Goal: Find specific page/section: Find specific page/section

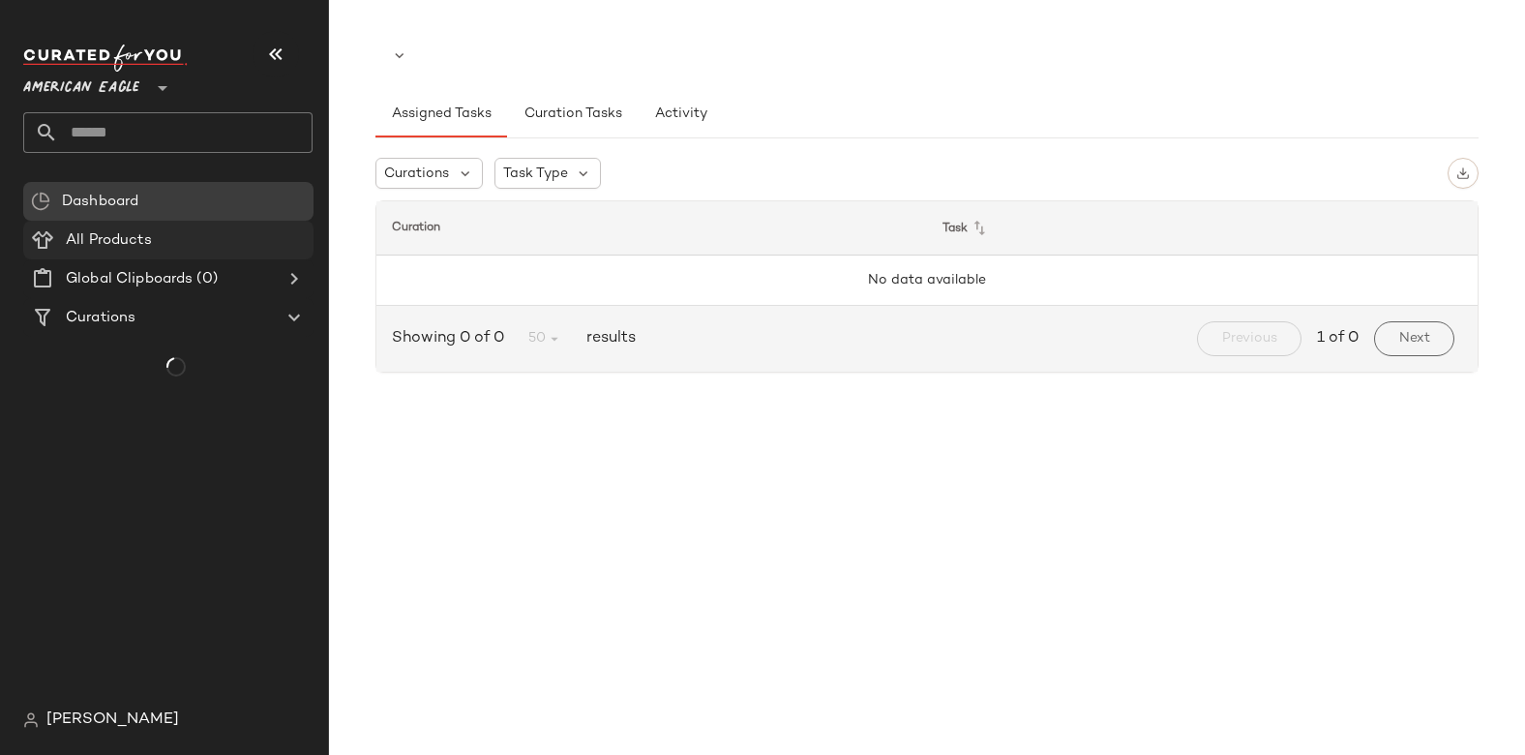
click at [128, 226] on Products "All Products" at bounding box center [168, 240] width 290 height 39
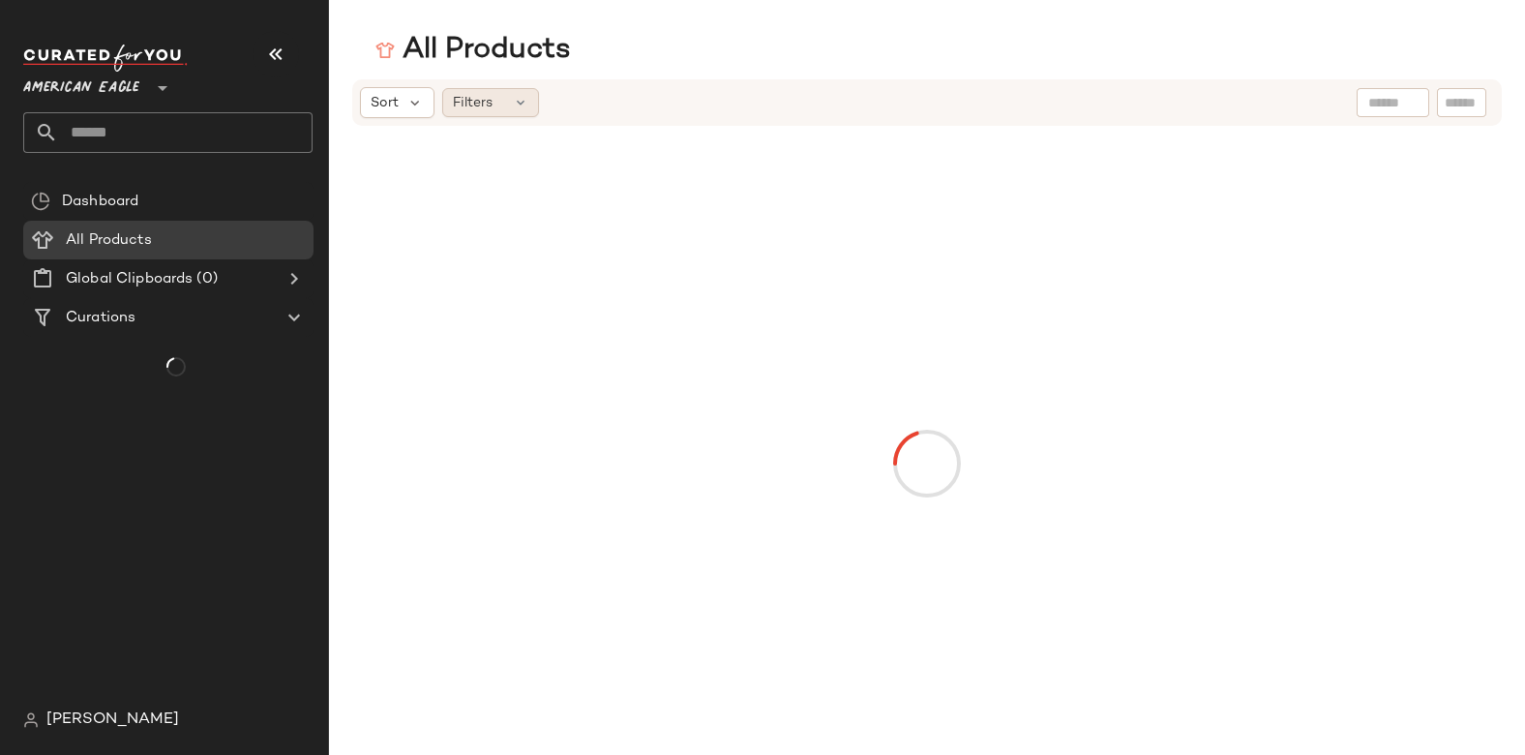
click at [507, 108] on div "Filters" at bounding box center [490, 102] width 97 height 29
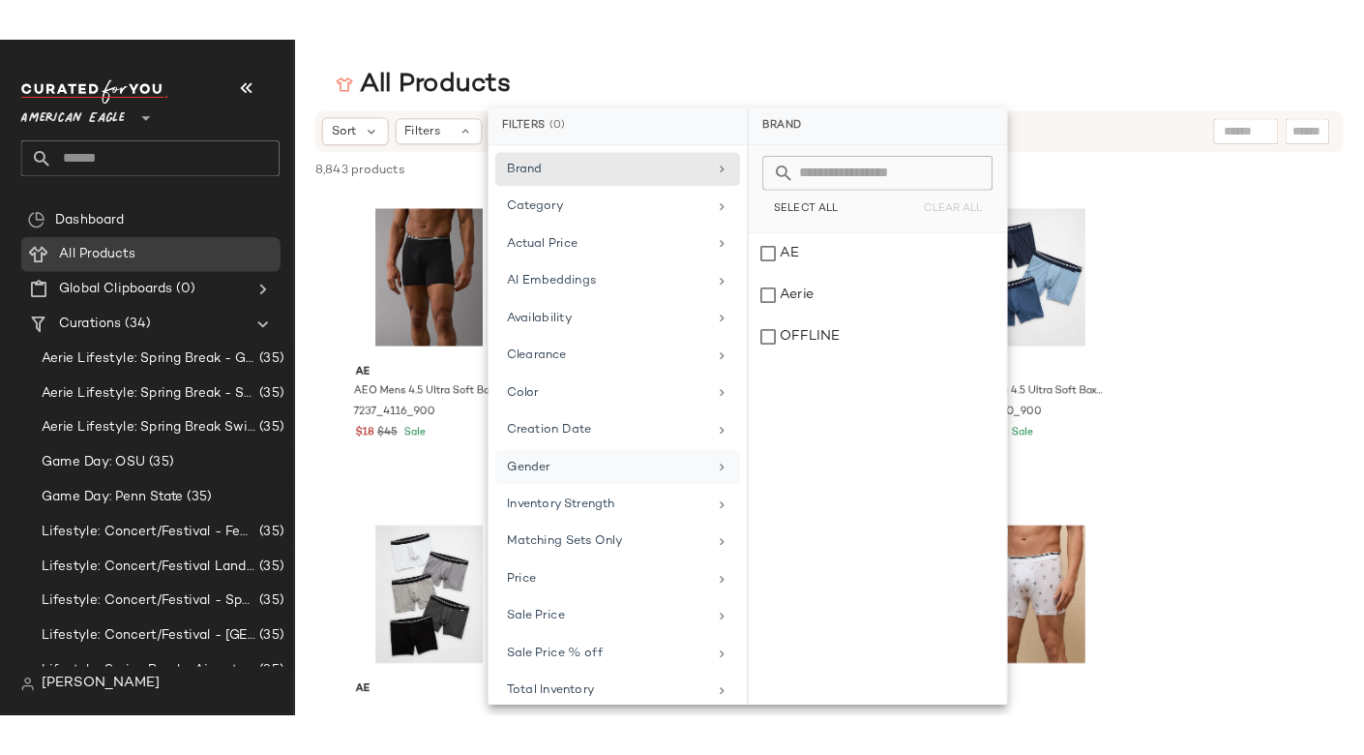
scroll to position [15, 0]
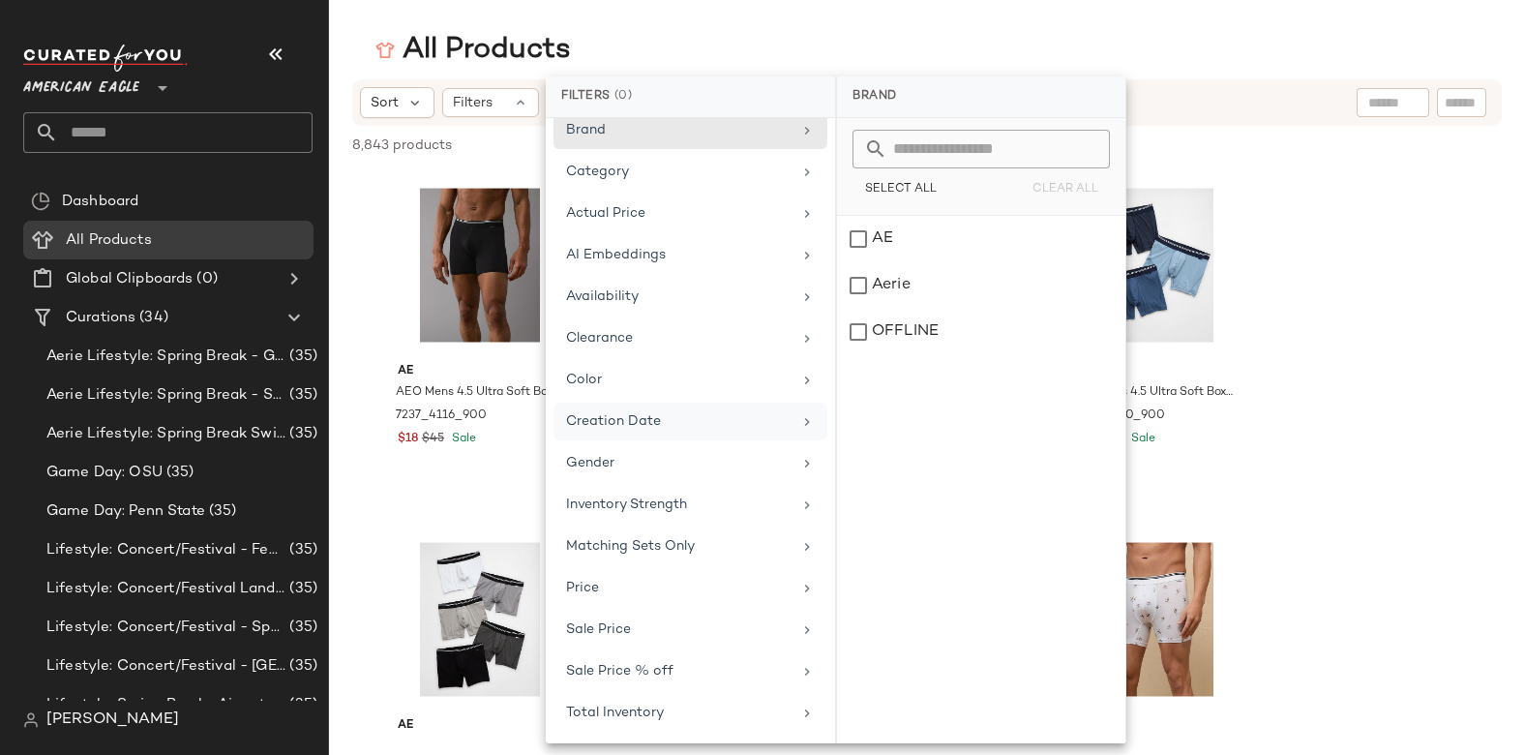
click at [666, 444] on div "Creation Date" at bounding box center [691, 463] width 274 height 38
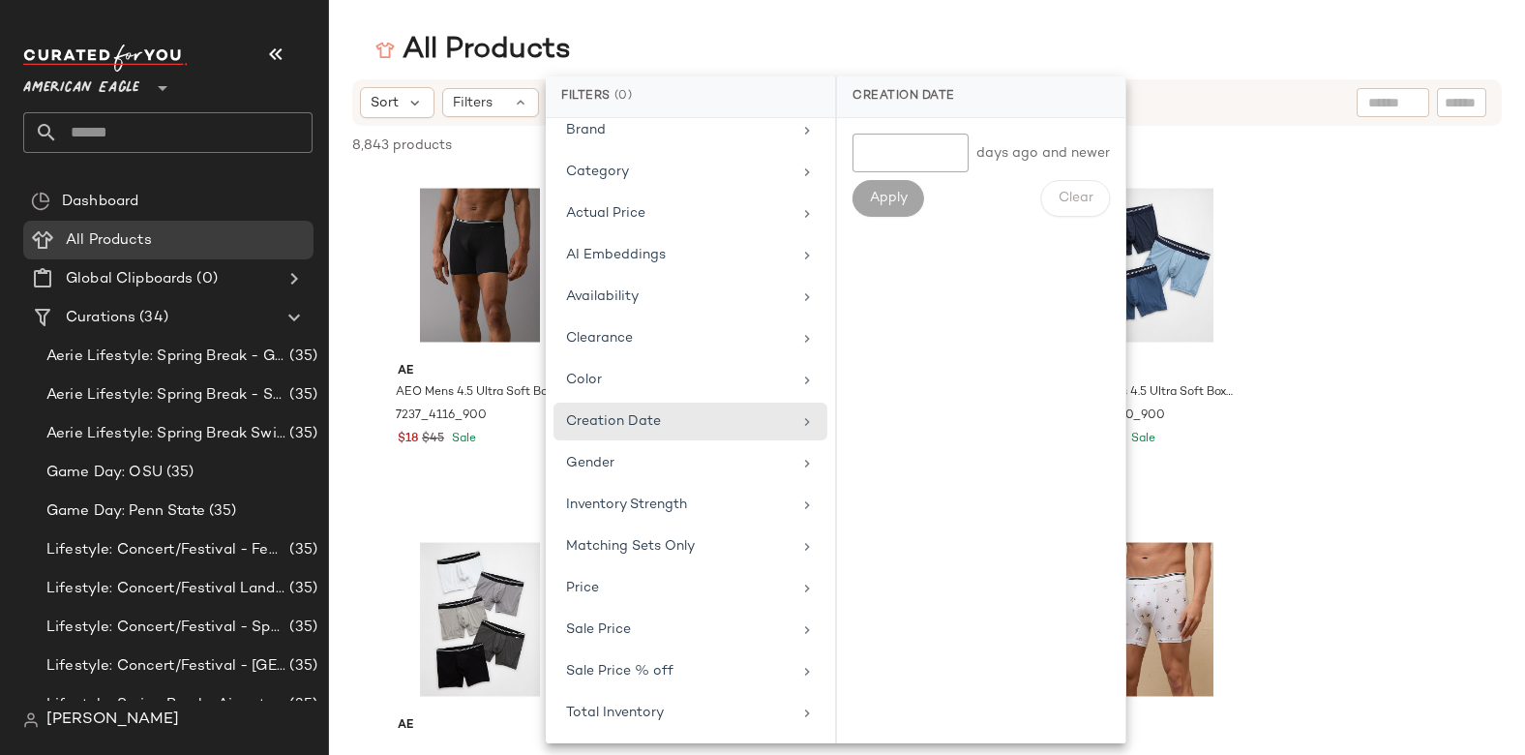
click at [1249, 40] on div "All Products" at bounding box center [927, 50] width 1196 height 39
